Goal: Feedback & Contribution: Submit feedback/report problem

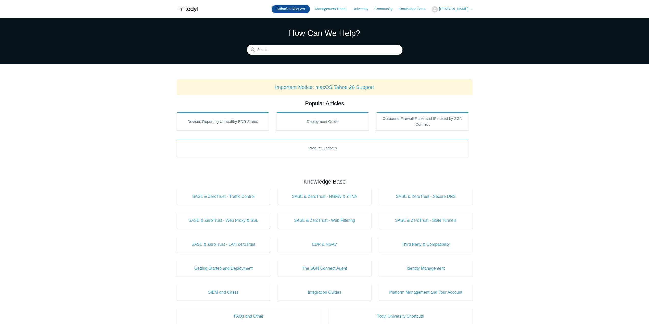
click at [308, 7] on link "Submit a Request" at bounding box center [290, 9] width 38 height 8
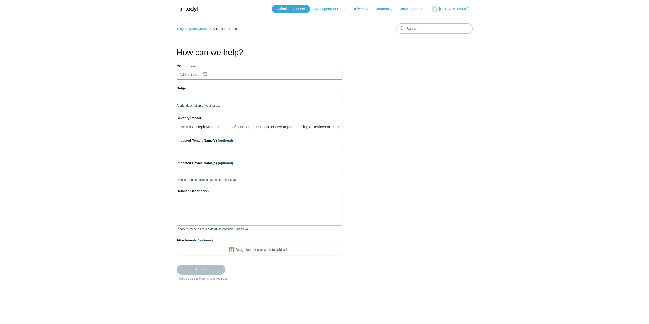
click at [216, 75] on ul "Add emails" at bounding box center [260, 74] width 166 height 9
type input "cody@totalcareit.net"
click at [205, 96] on input "Subject" at bounding box center [260, 97] width 166 height 10
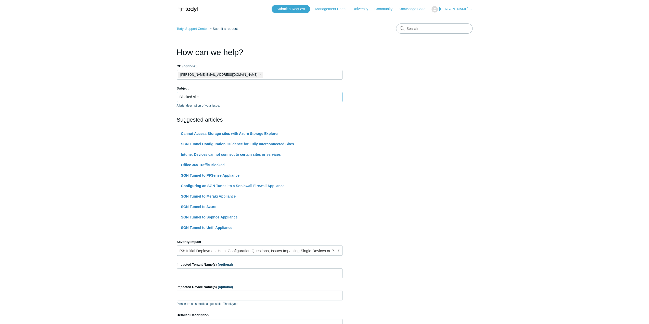
type input "Blocked site"
click at [437, 141] on section "How can we help? CC (optional) cody@totalcareit.net Subject Blocked site A brie…" at bounding box center [325, 225] width 296 height 359
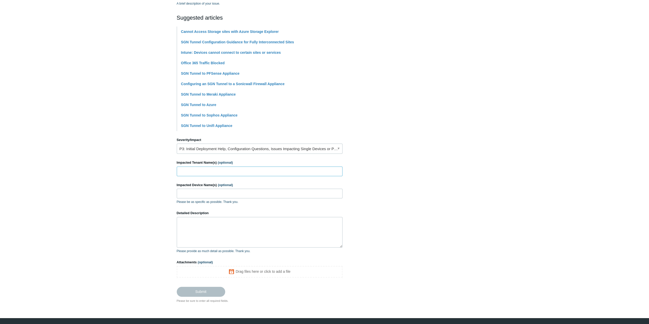
click at [185, 169] on input "Impacted Tenant Name(s) (optional)" at bounding box center [260, 171] width 166 height 10
type input "Rule Steel"
click at [200, 191] on input "Impacted Device Name(s) (optional)" at bounding box center [260, 194] width 166 height 10
click at [180, 190] on input "Impacted Device Name(s) (optional)" at bounding box center [260, 194] width 166 height 10
type input "All"
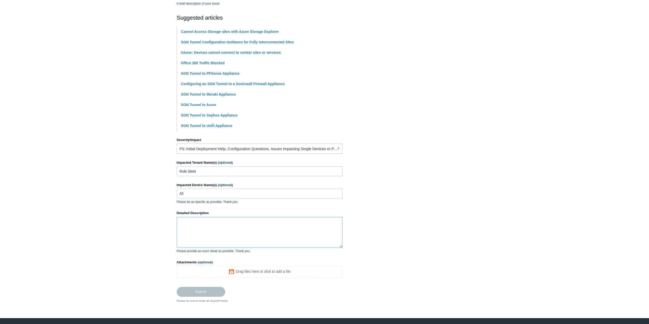
click at [209, 223] on textarea "Detailed Description" at bounding box center [260, 232] width 166 height 31
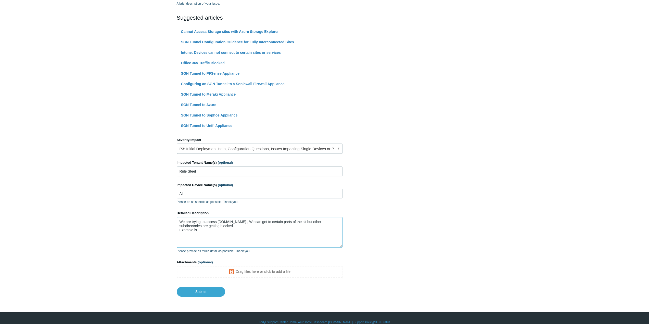
paste textarea "https://www.api.org/products-and-services/individual-certification-programs"
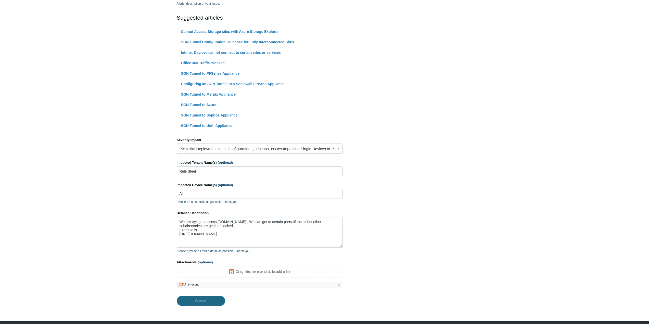
click at [210, 302] on input "Submit" at bounding box center [201, 301] width 48 height 10
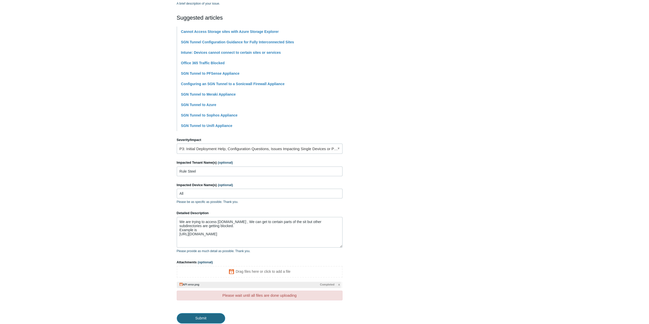
click at [202, 317] on input "Submit" at bounding box center [201, 318] width 48 height 10
type textarea "We are trying to access API.org , We can get to certain parts of the sit but ot…"
